Goal: Participate in discussion: Engage in conversation with other users on a specific topic

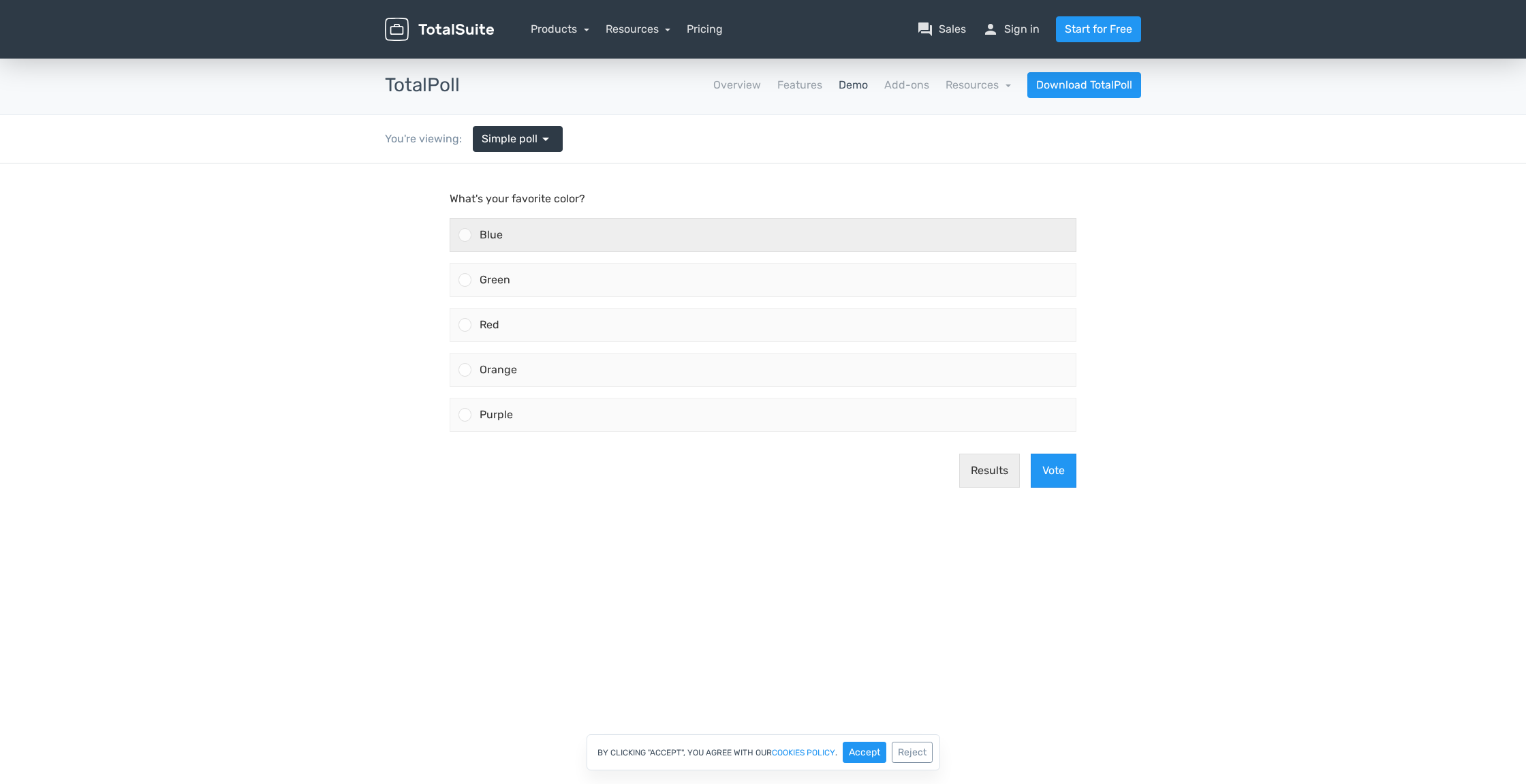
click at [537, 233] on div "Blue" at bounding box center [774, 235] width 604 height 32
click at [465, 235] on input "Blue" at bounding box center [465, 235] width 0 height 0
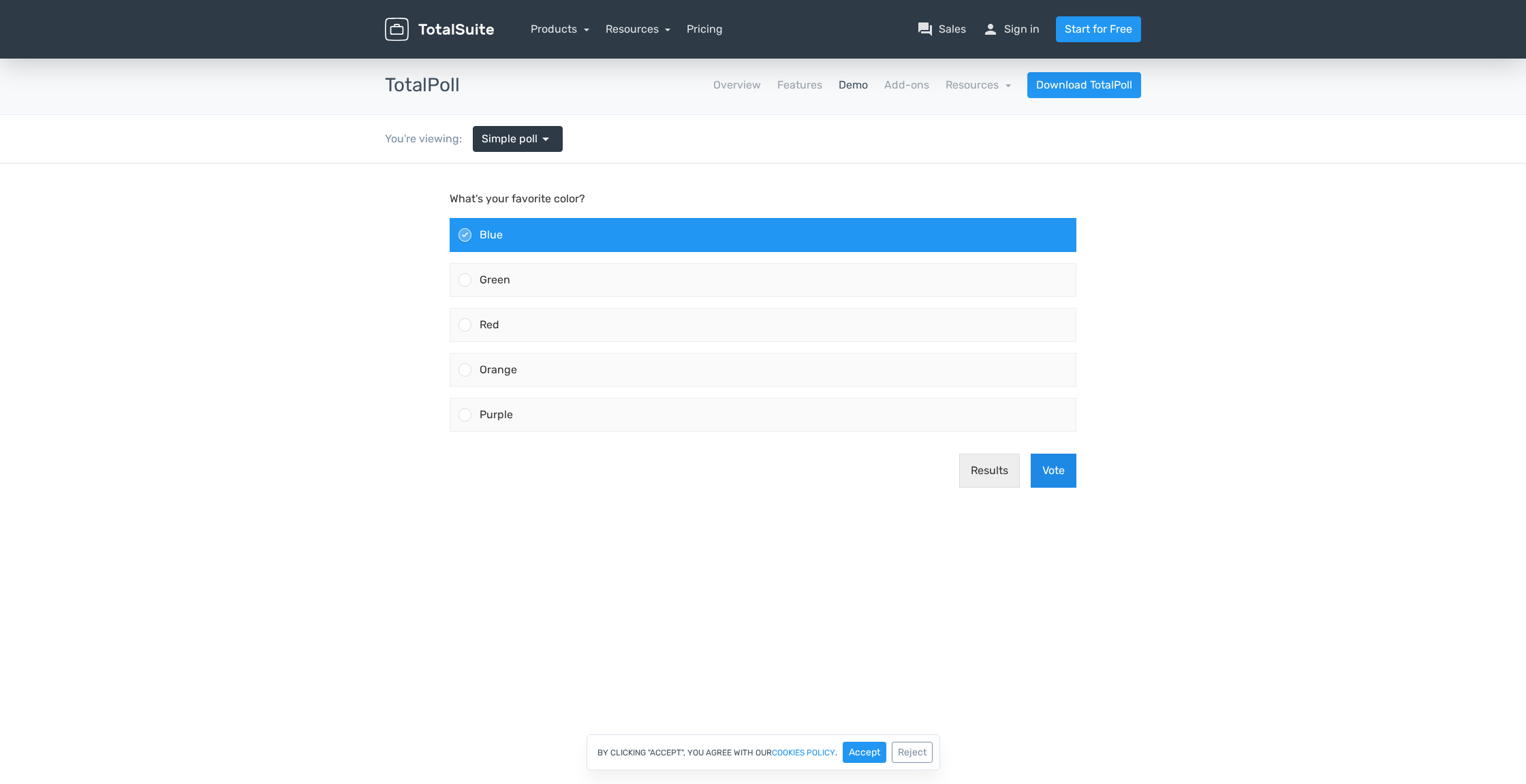
click at [1046, 468] on button "Vote" at bounding box center [1053, 471] width 45 height 34
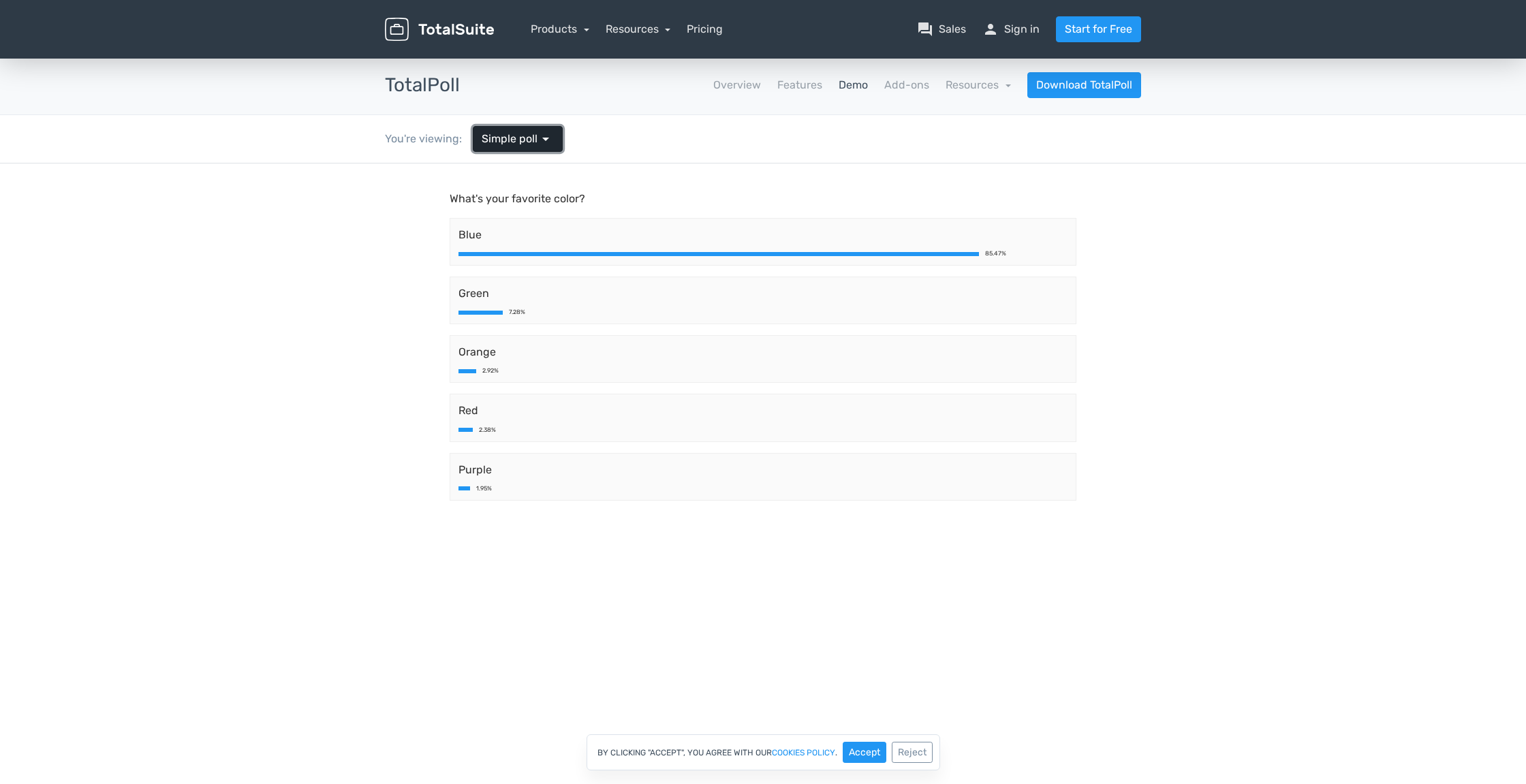
click at [533, 142] on span "Simple poll" at bounding box center [509, 138] width 56 height 16
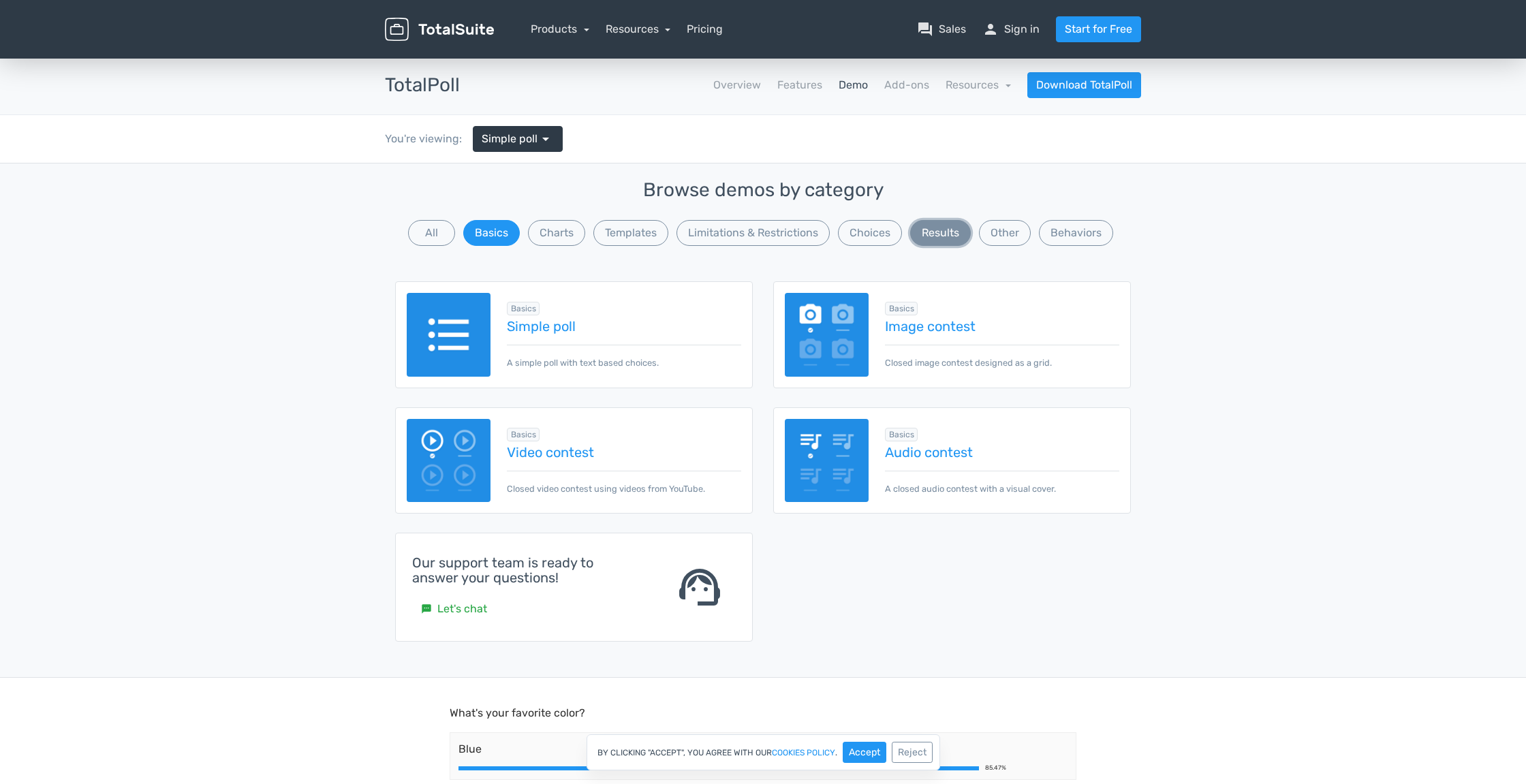
click at [944, 243] on button "Results" at bounding box center [940, 233] width 61 height 26
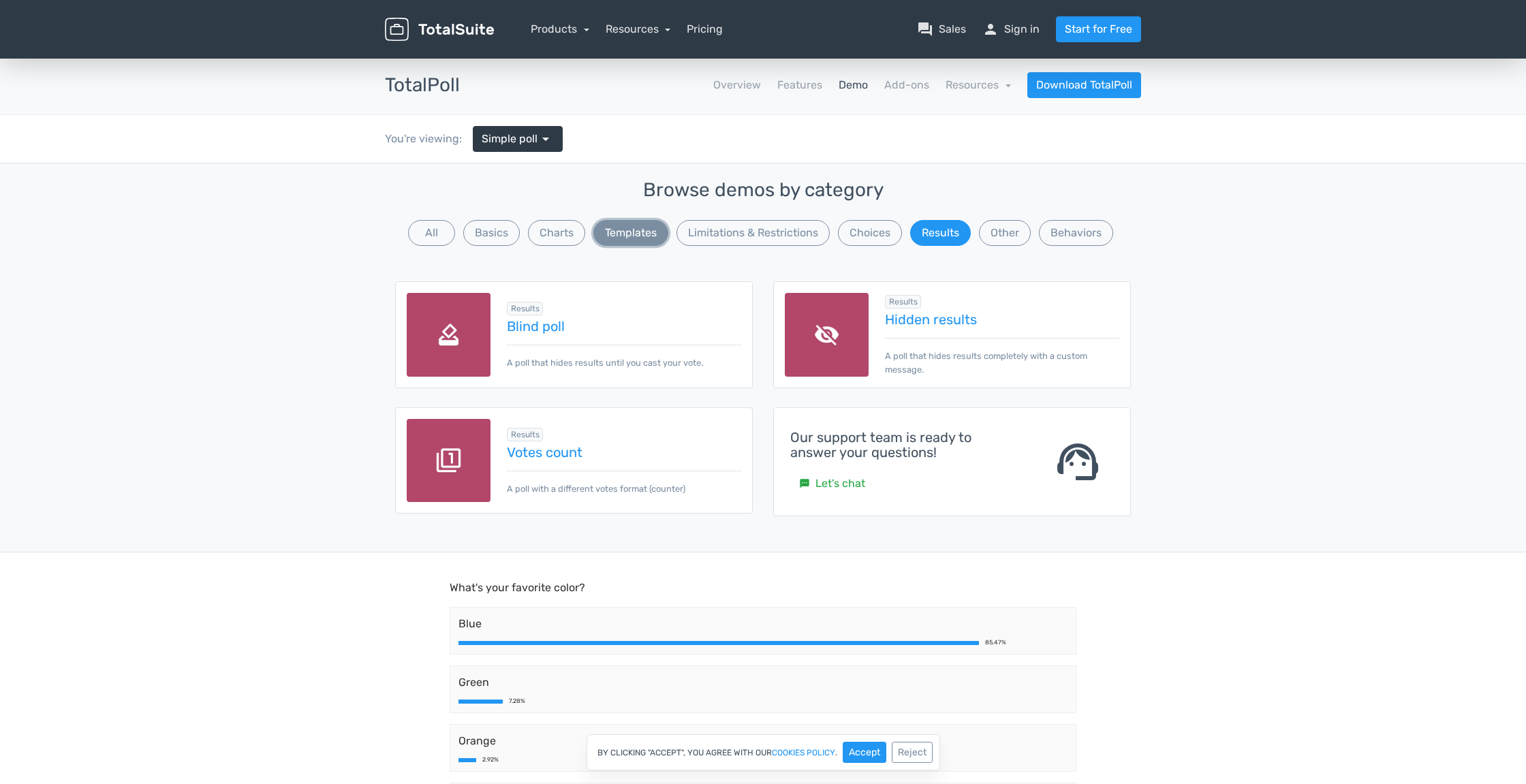
click at [623, 237] on button "Templates" at bounding box center [631, 233] width 75 height 26
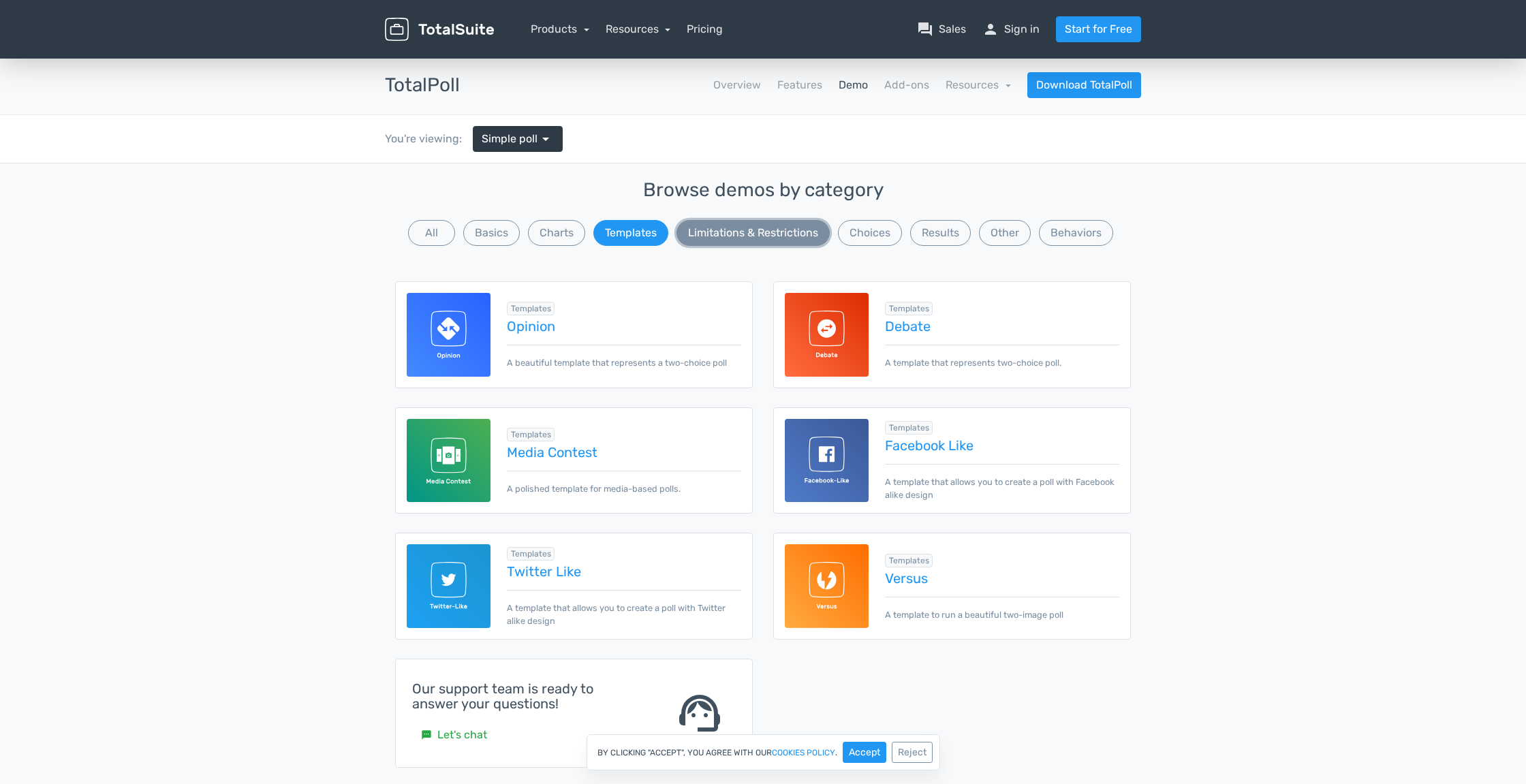
click at [728, 238] on button "Limitations & Restrictions" at bounding box center [752, 233] width 153 height 26
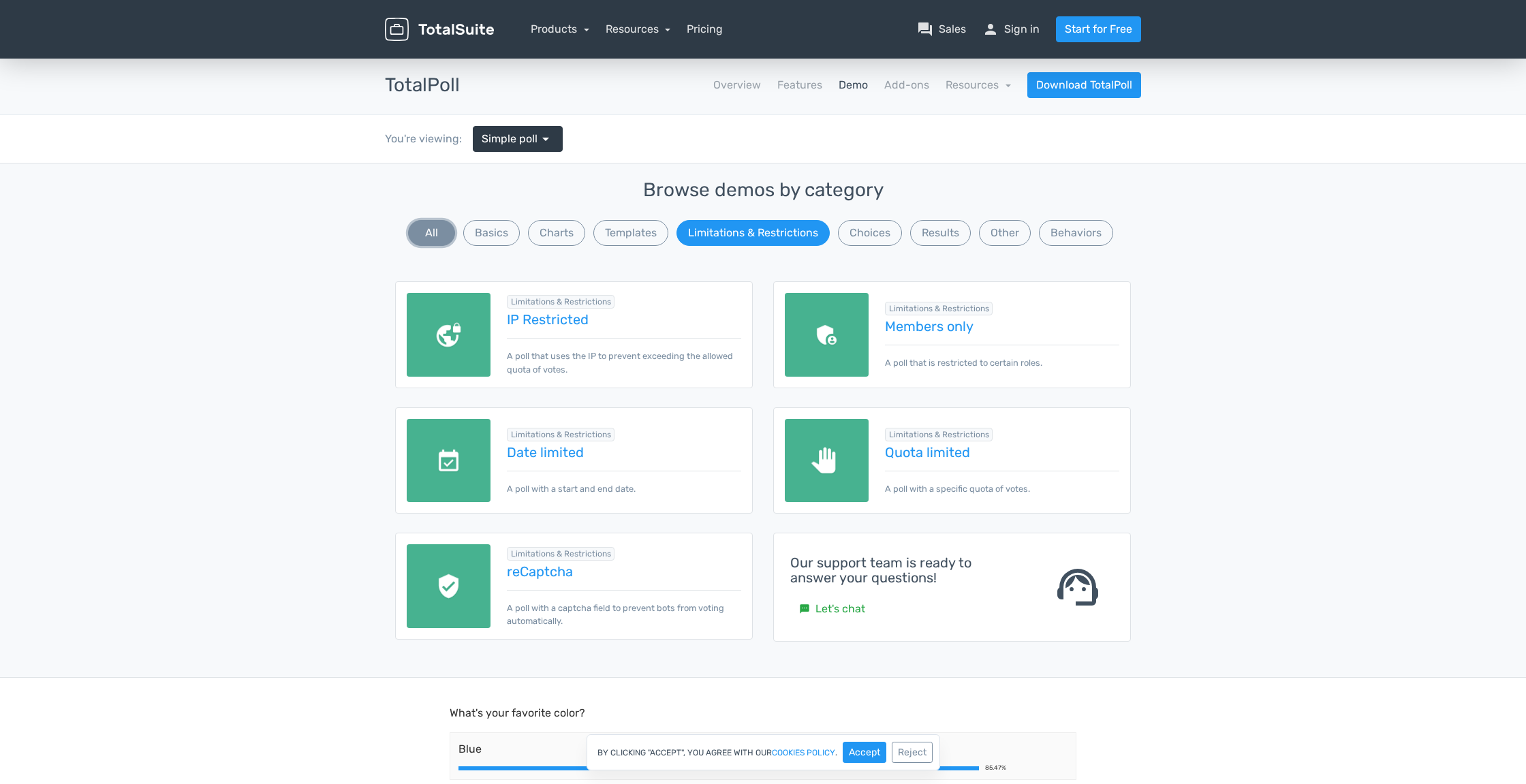
click at [427, 238] on button "All" at bounding box center [432, 233] width 47 height 26
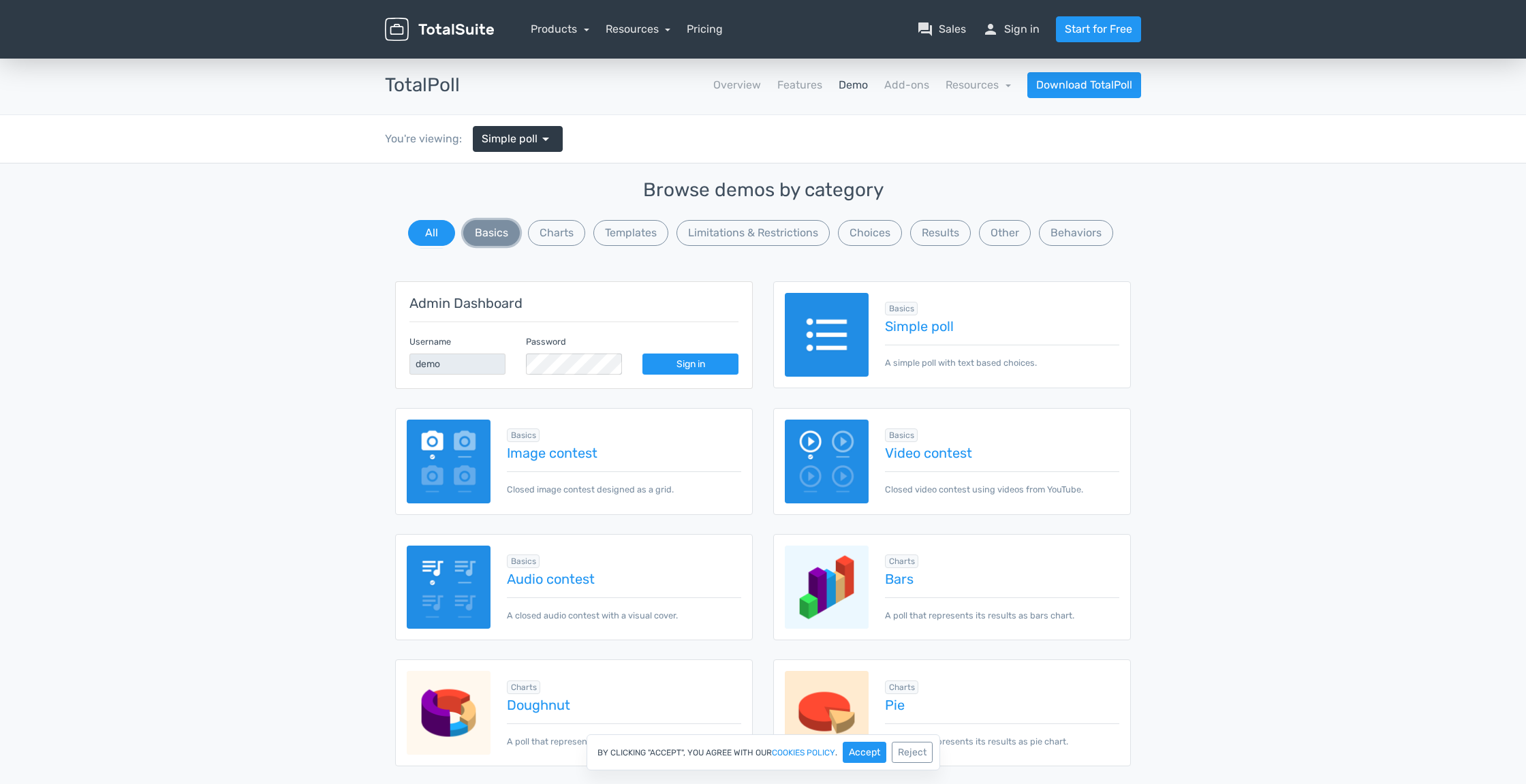
click at [484, 228] on button "Basics" at bounding box center [492, 233] width 57 height 26
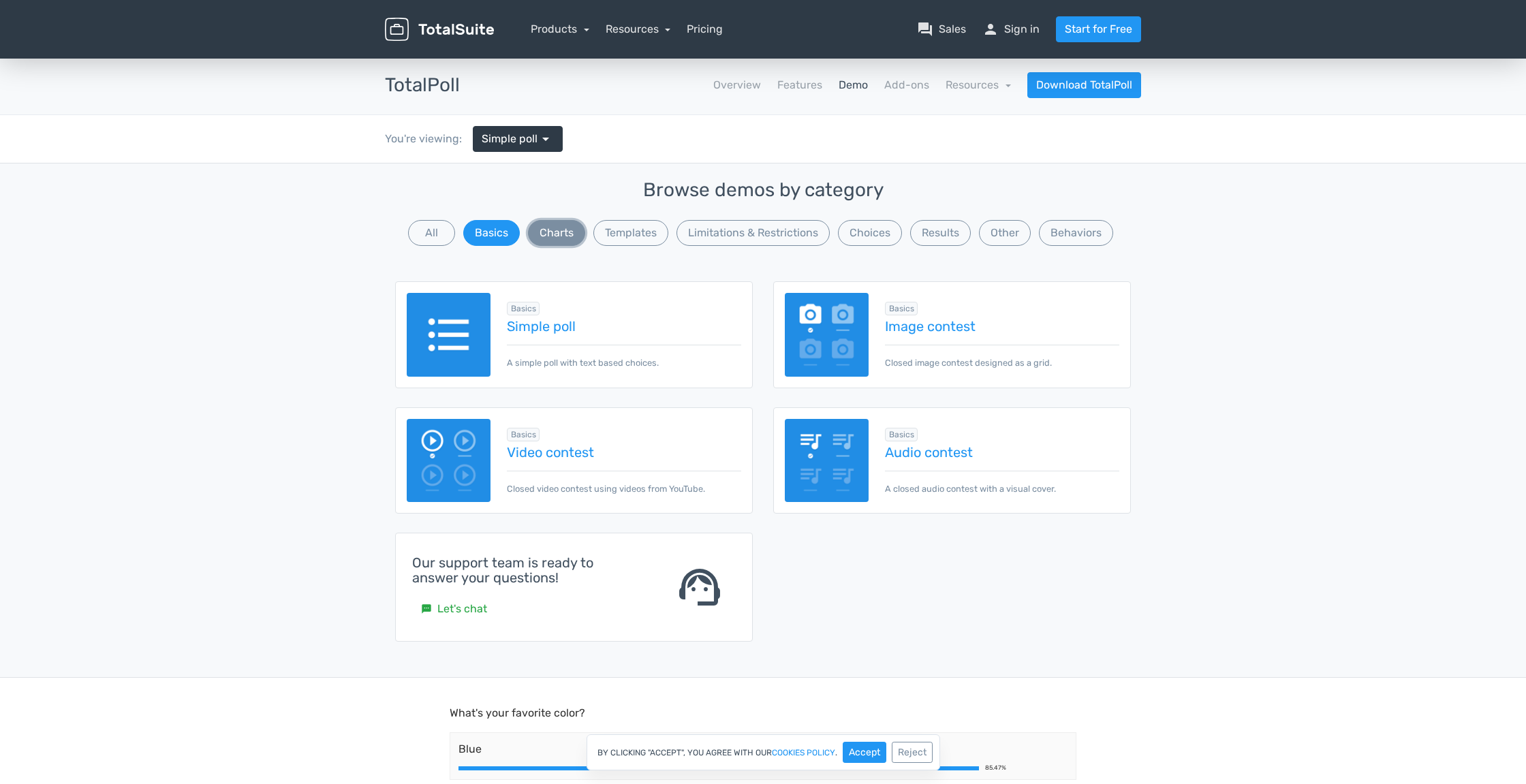
click at [561, 235] on button "Charts" at bounding box center [556, 233] width 58 height 26
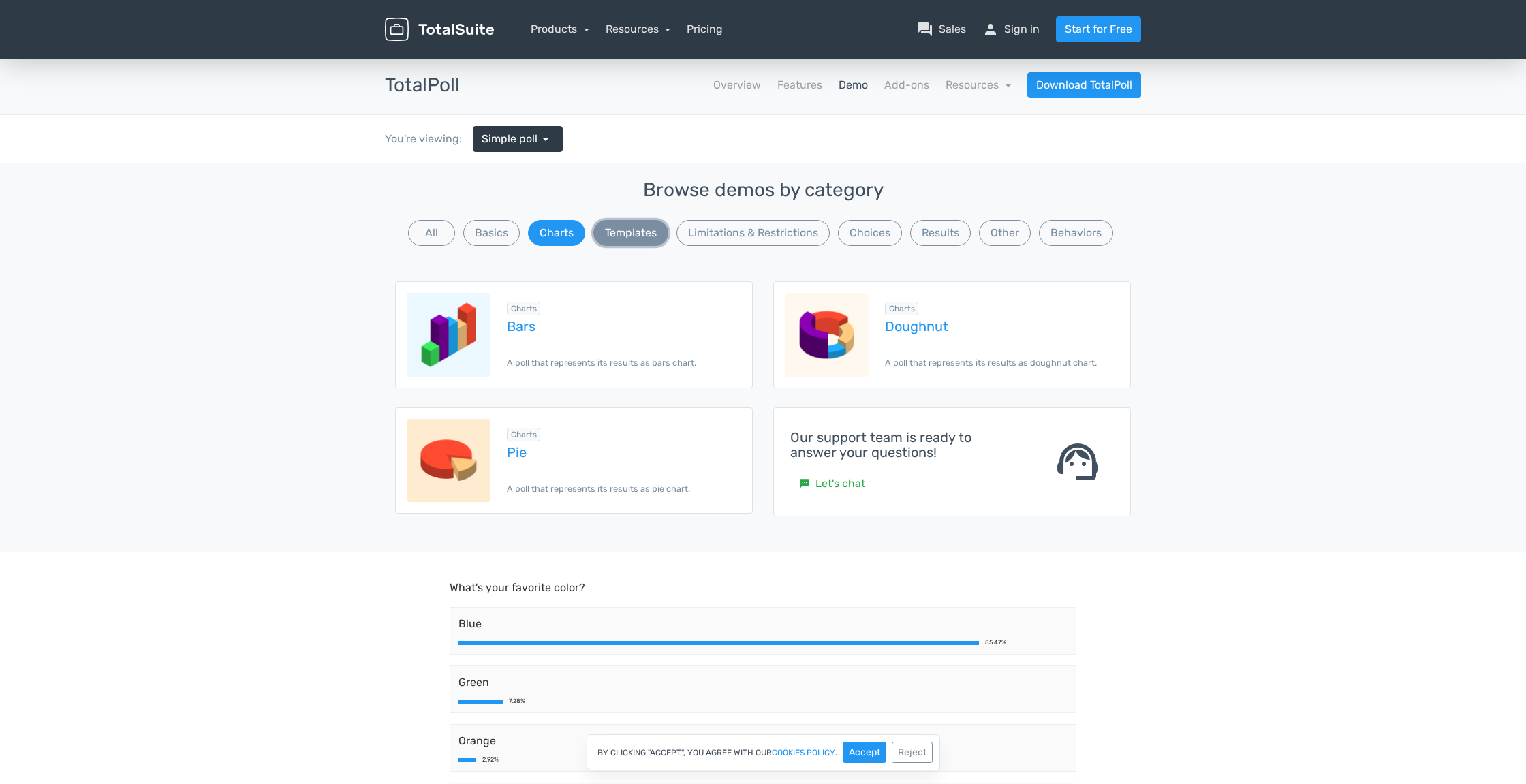
click at [654, 236] on button "Templates" at bounding box center [631, 233] width 75 height 26
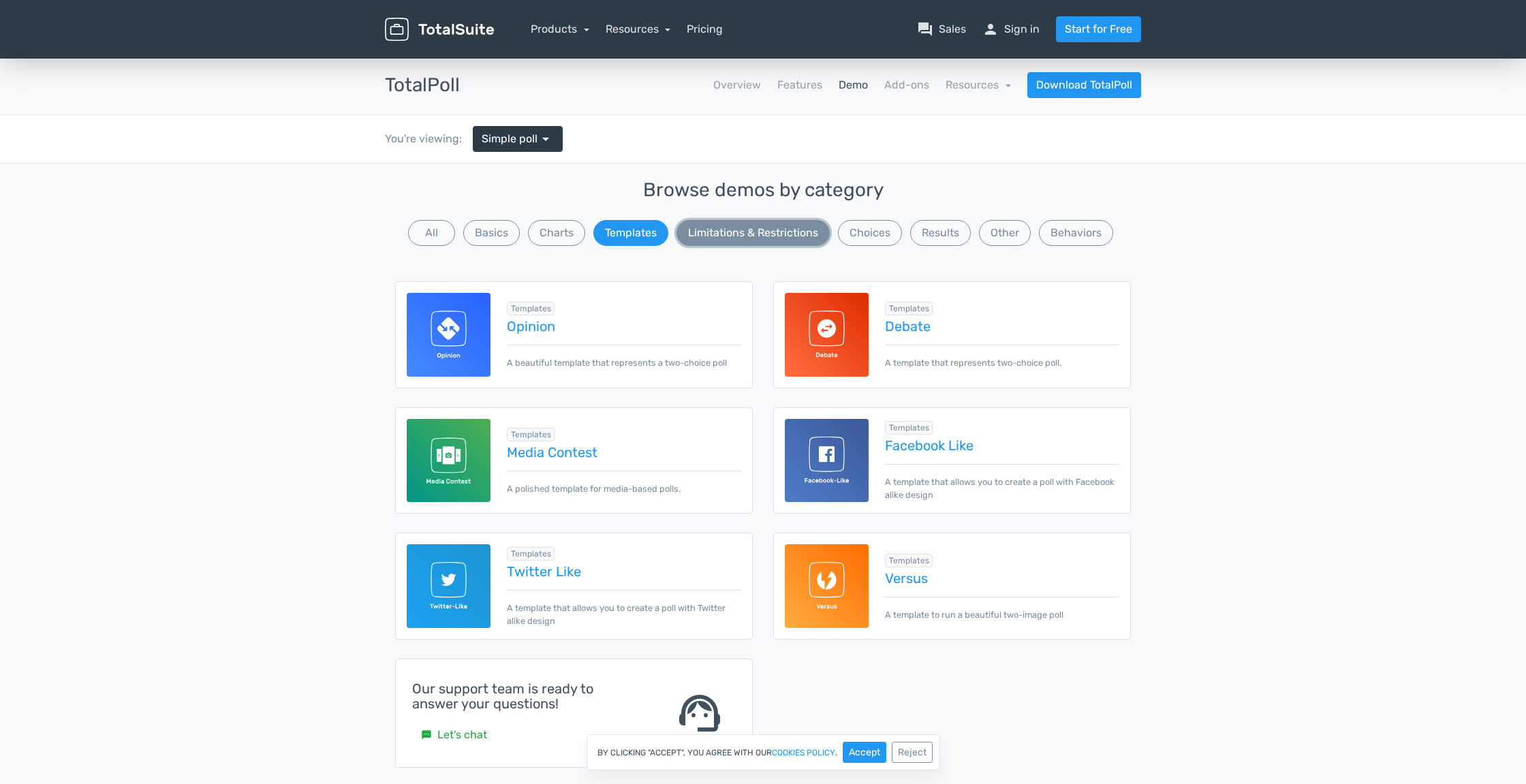
click at [808, 241] on button "Limitations & Restrictions" at bounding box center [752, 233] width 153 height 26
